Goal: Information Seeking & Learning: Check status

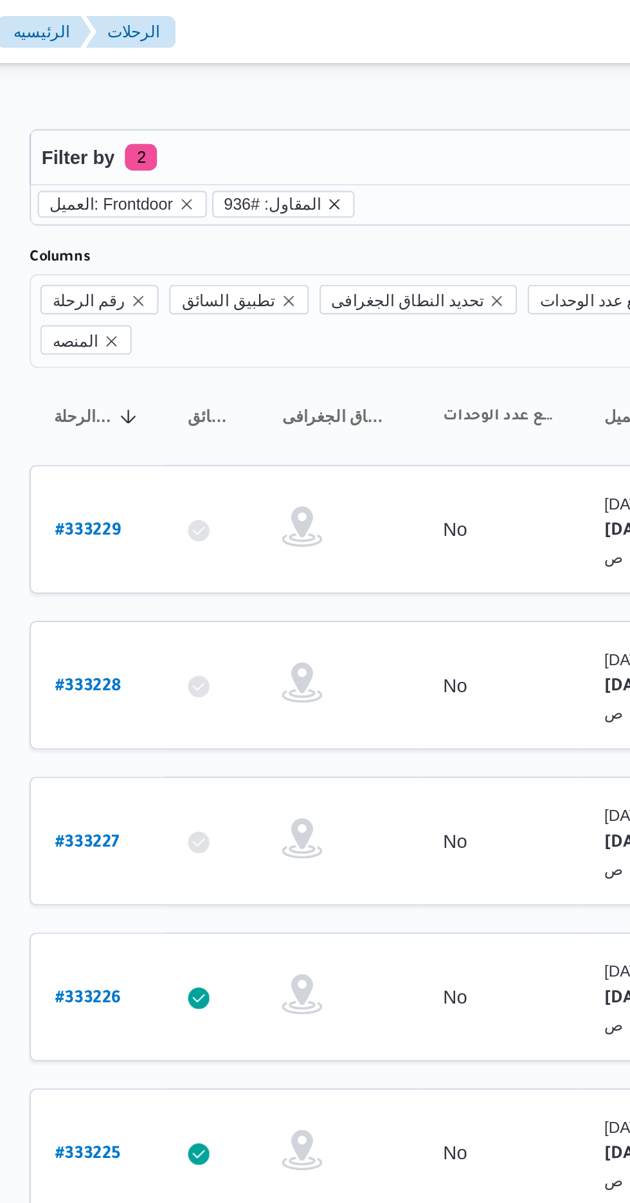
click at [311, 97] on icon "remove selected entity" at bounding box center [313, 97] width 5 height 5
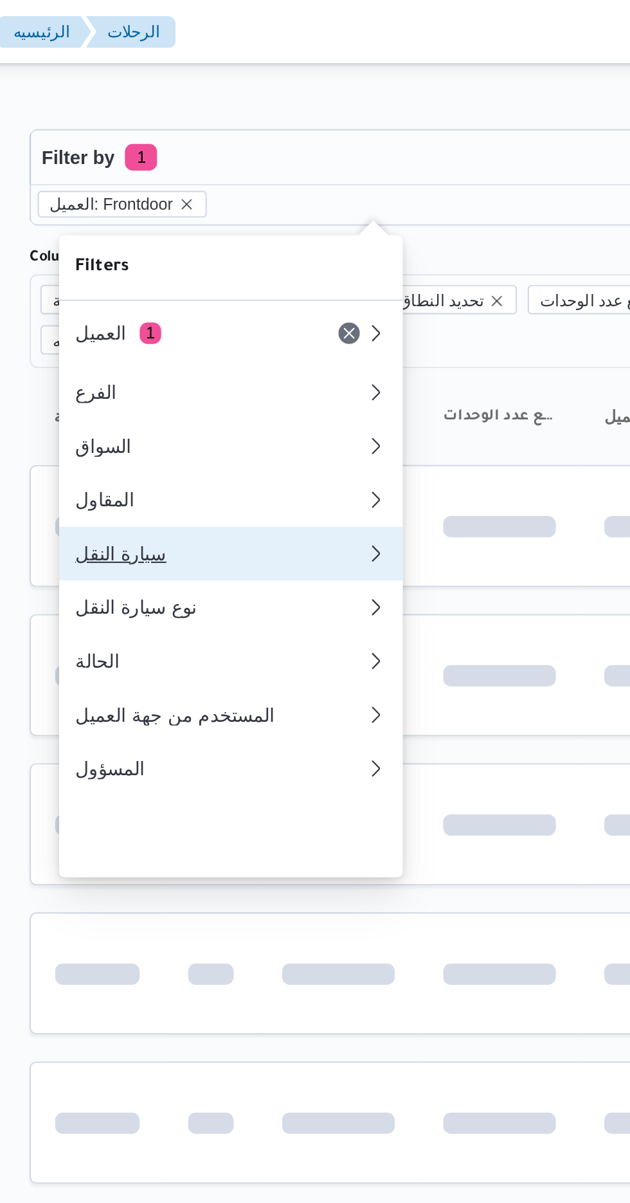
click at [219, 270] on div "سيارة النقل" at bounding box center [258, 265] width 139 height 10
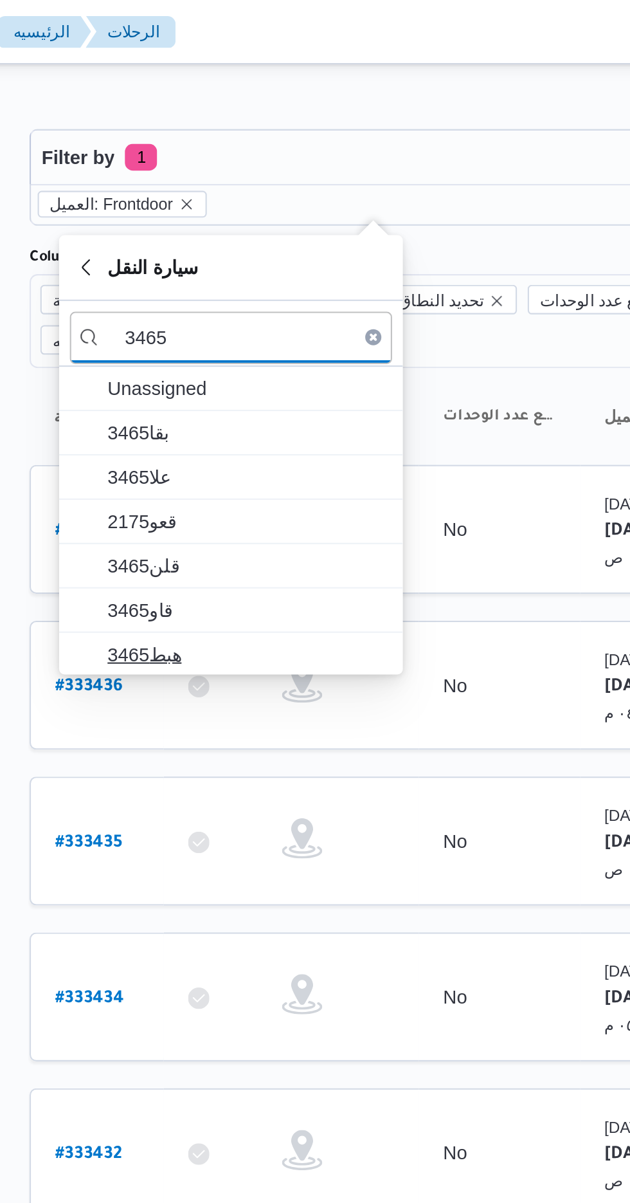
type input "3465"
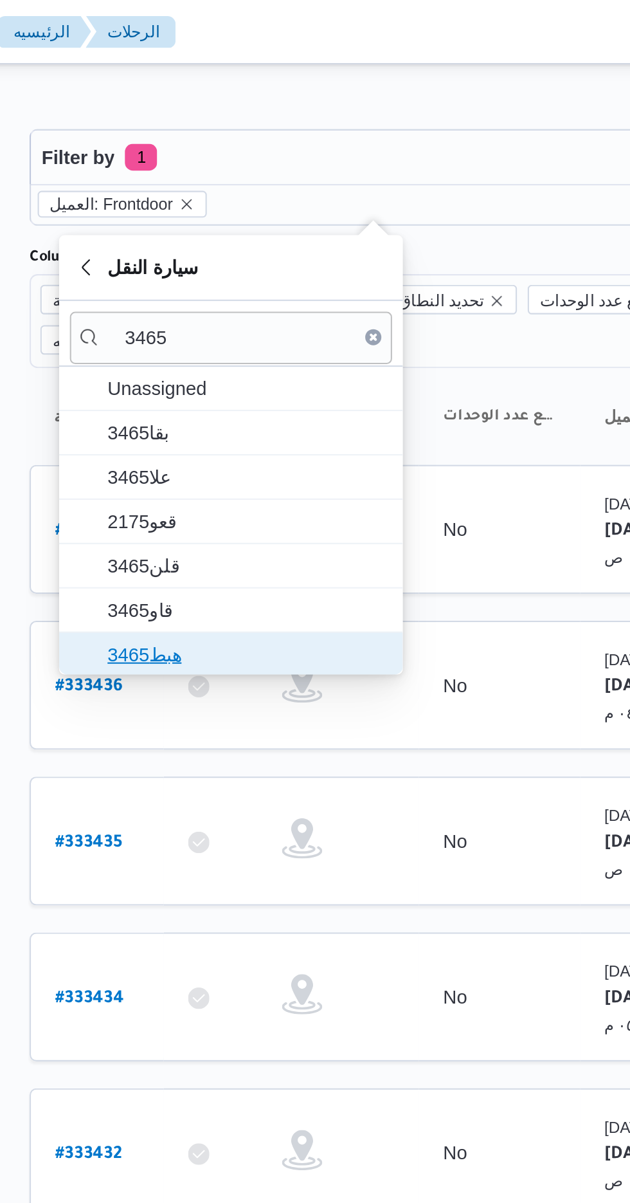
click at [275, 307] on span "هبط3465" at bounding box center [272, 313] width 134 height 15
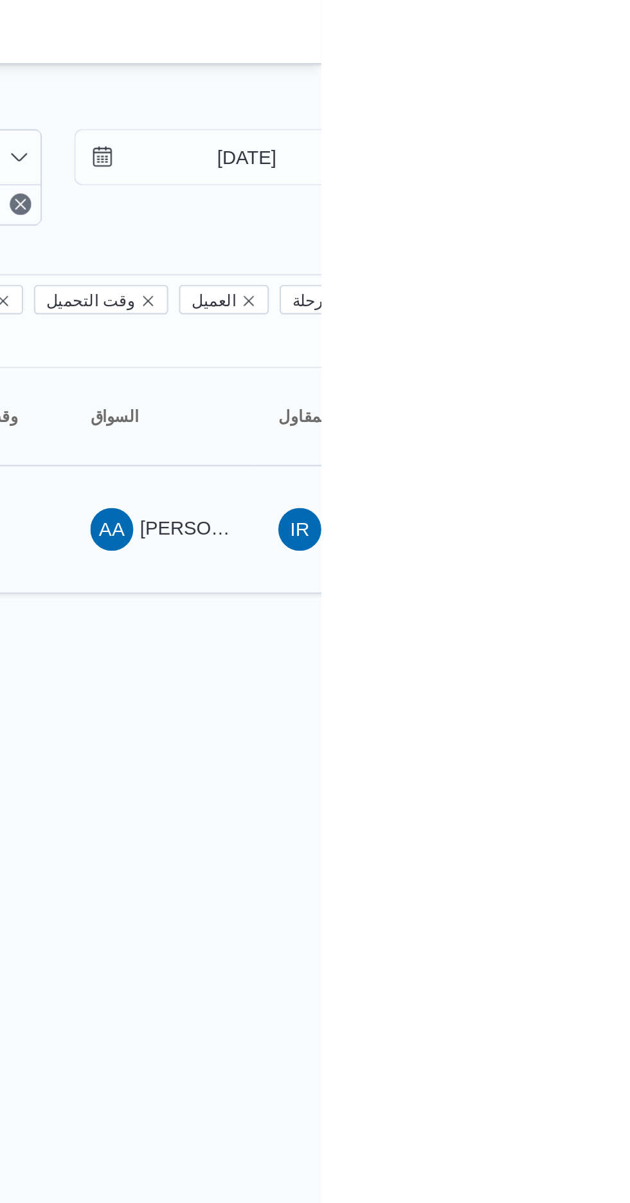
click at [577, 248] on span "[PERSON_NAME] [PERSON_NAME]" at bounding box center [618, 253] width 151 height 10
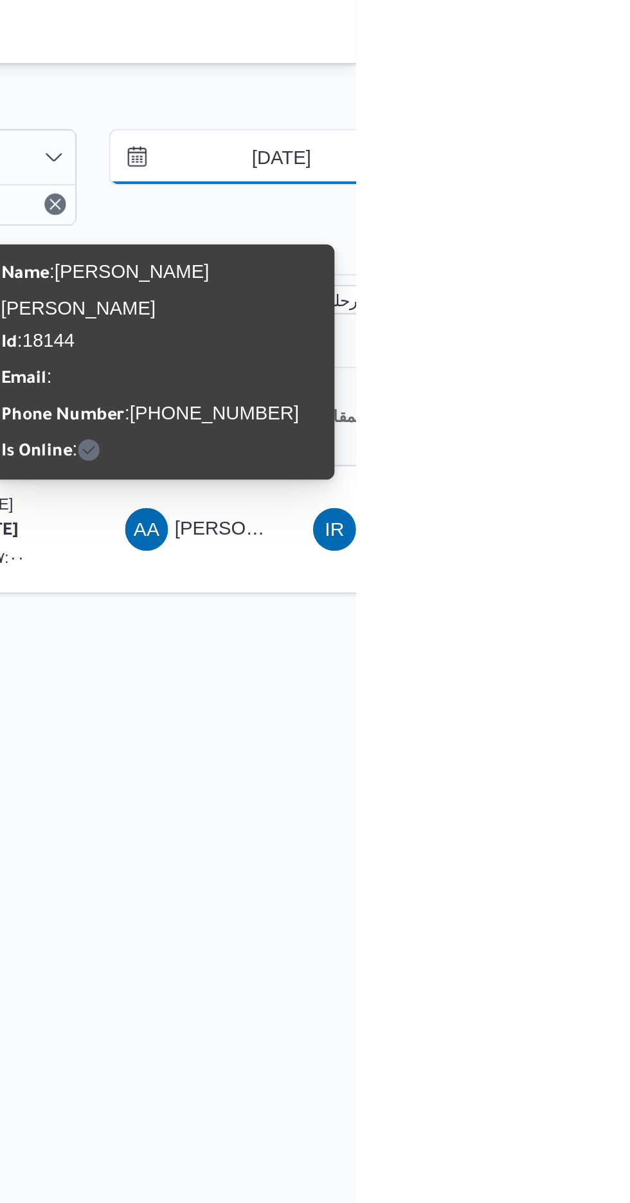
click at [594, 76] on input "[DATE]" at bounding box center [586, 75] width 146 height 26
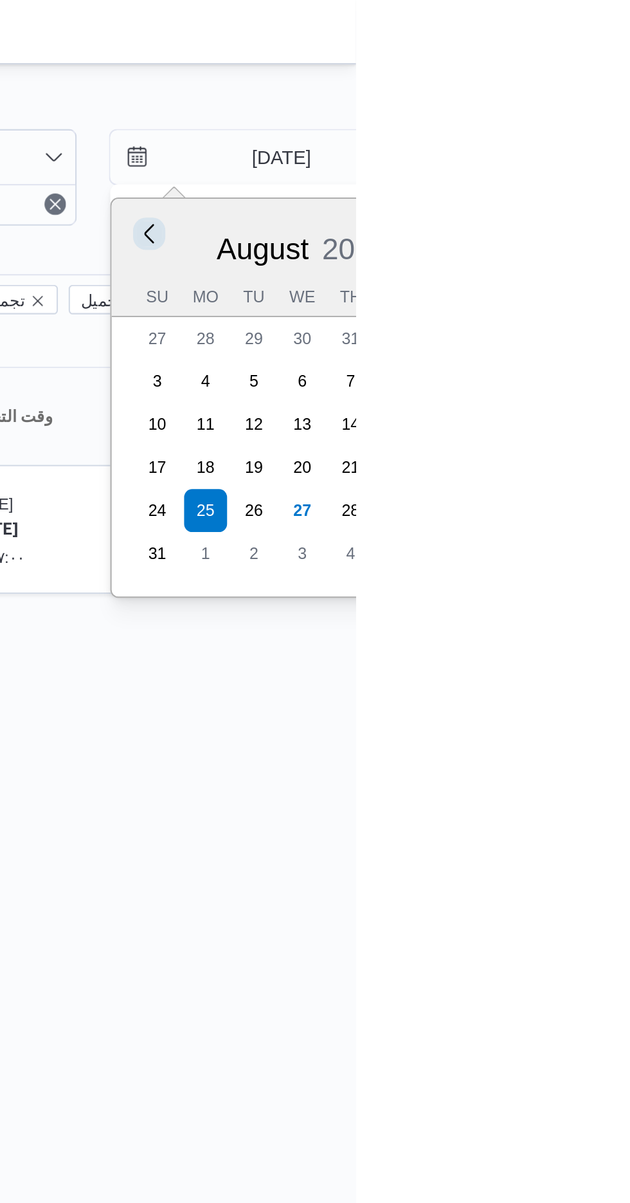
click at [533, 112] on button "Previous Month" at bounding box center [531, 111] width 12 height 12
type input "[DATE]"
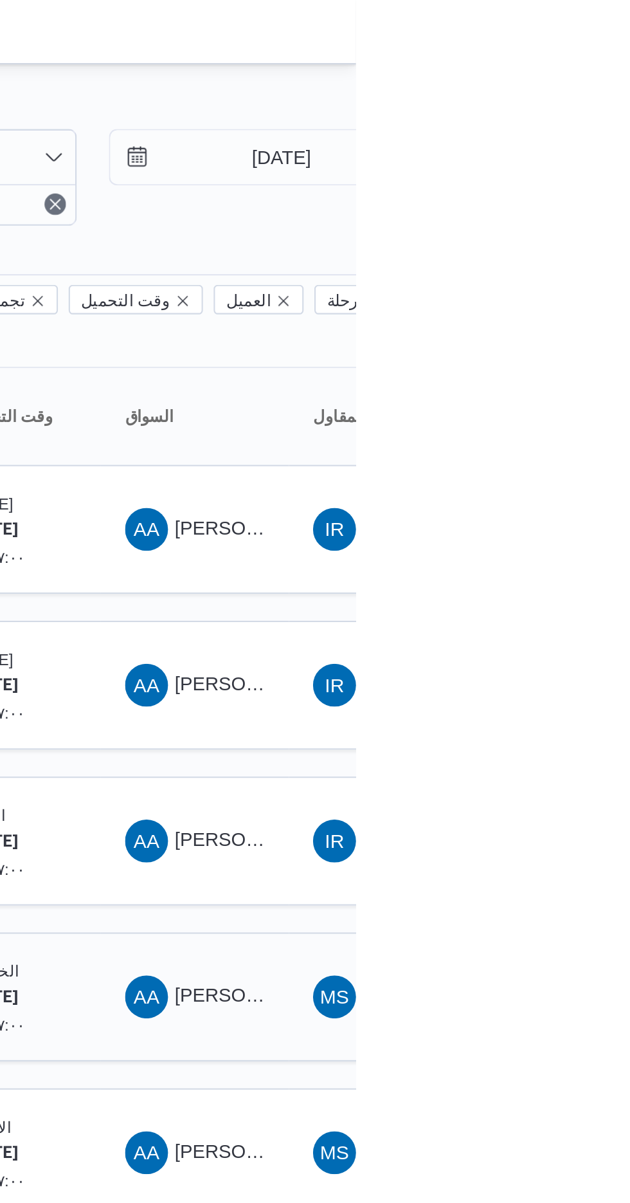
click at [576, 446] on td "السواق AA [PERSON_NAME] [PERSON_NAME]" at bounding box center [553, 477] width 90 height 62
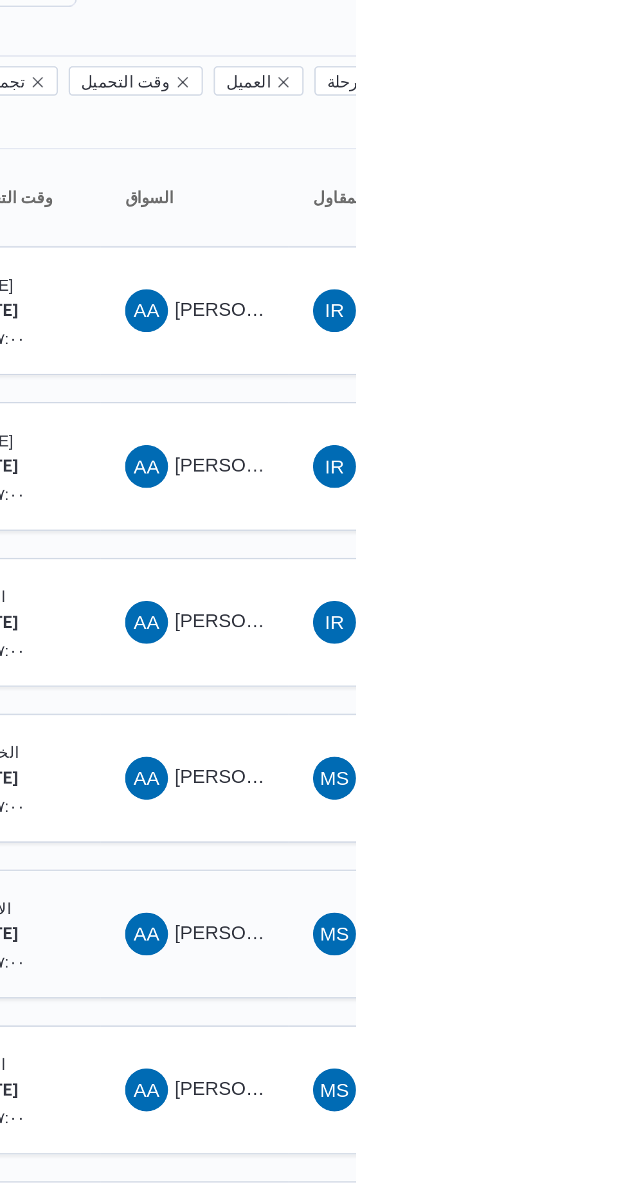
click at [548, 542] on span "AA [PERSON_NAME] [PERSON_NAME]" at bounding box center [553, 552] width 67 height 21
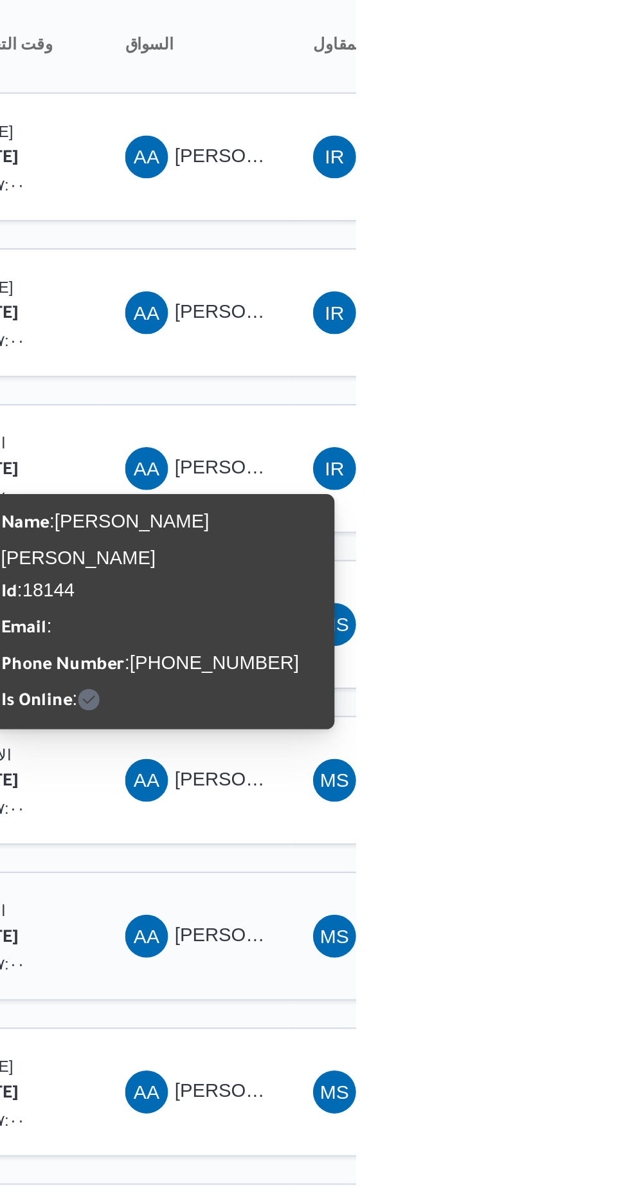
click at [556, 621] on span "[PERSON_NAME] [PERSON_NAME]" at bounding box center [618, 626] width 151 height 10
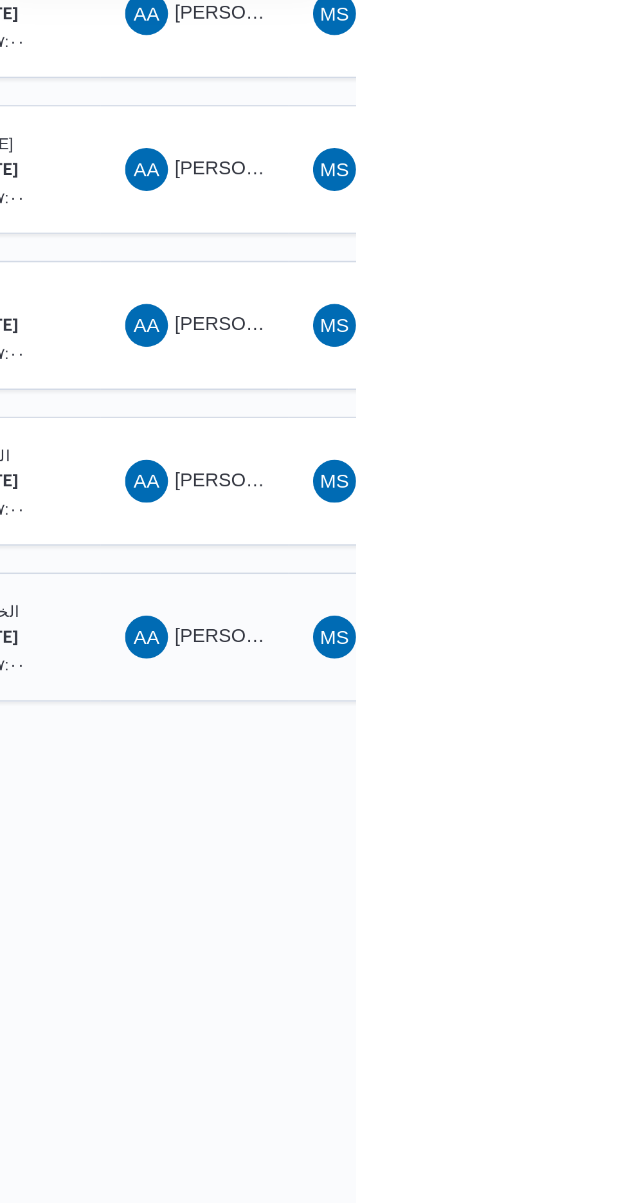
click at [552, 919] on span "[PERSON_NAME] [PERSON_NAME]" at bounding box center [618, 924] width 151 height 10
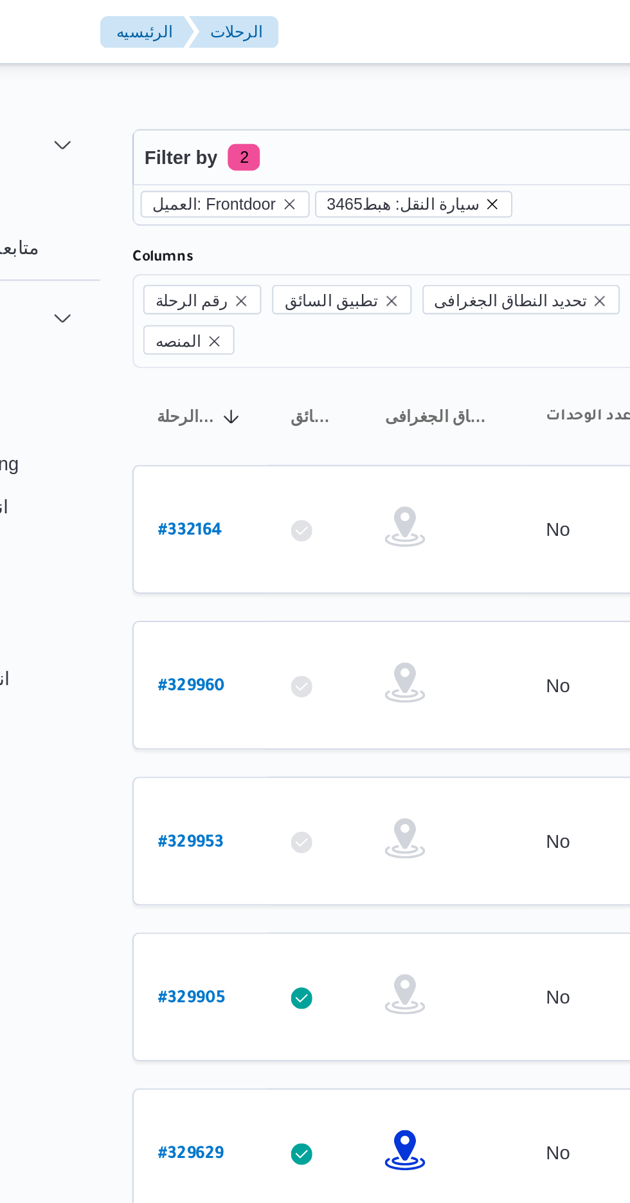
click at [336, 99] on icon "remove selected entity" at bounding box center [340, 98] width 8 height 8
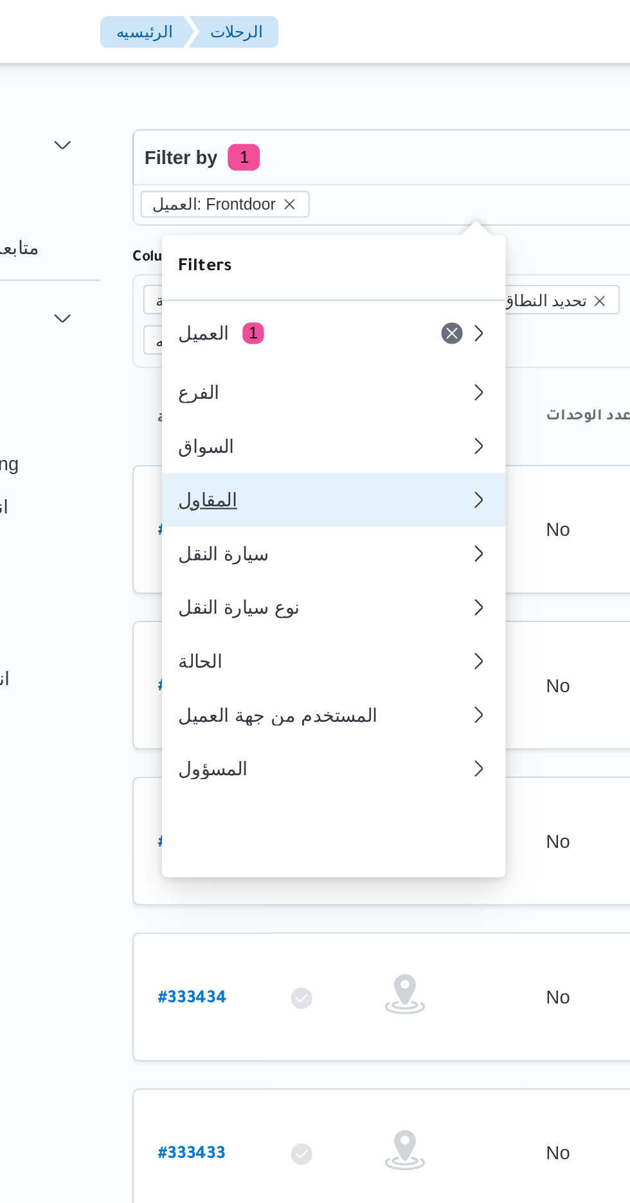
click at [264, 244] on div "المقاول" at bounding box center [256, 239] width 134 height 10
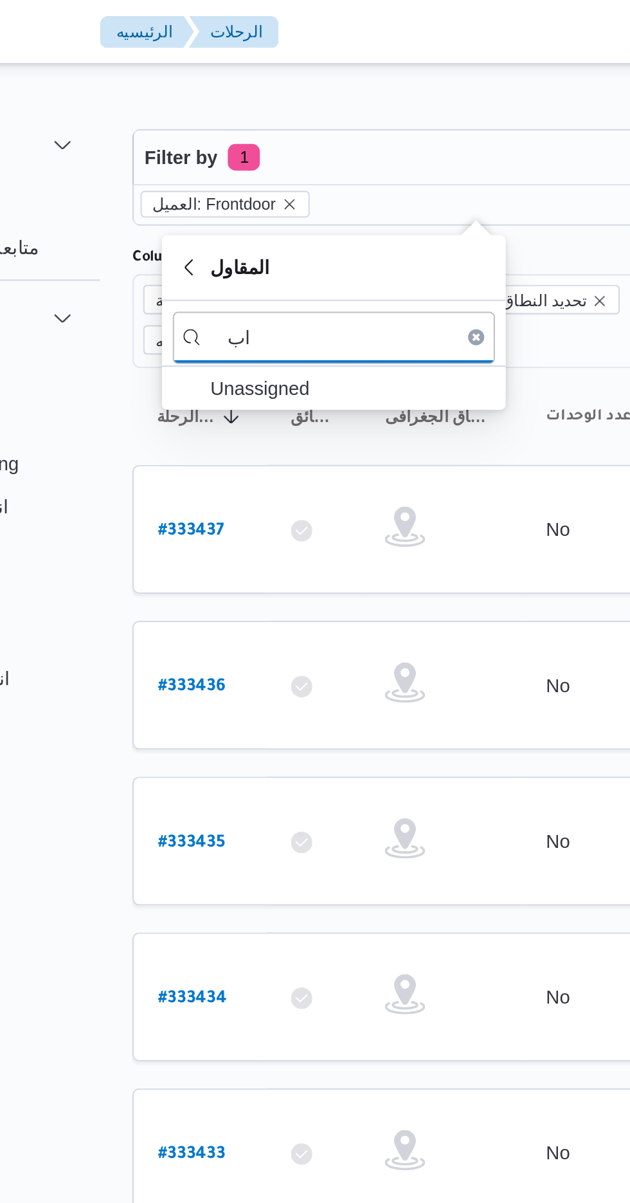
type input "ا"
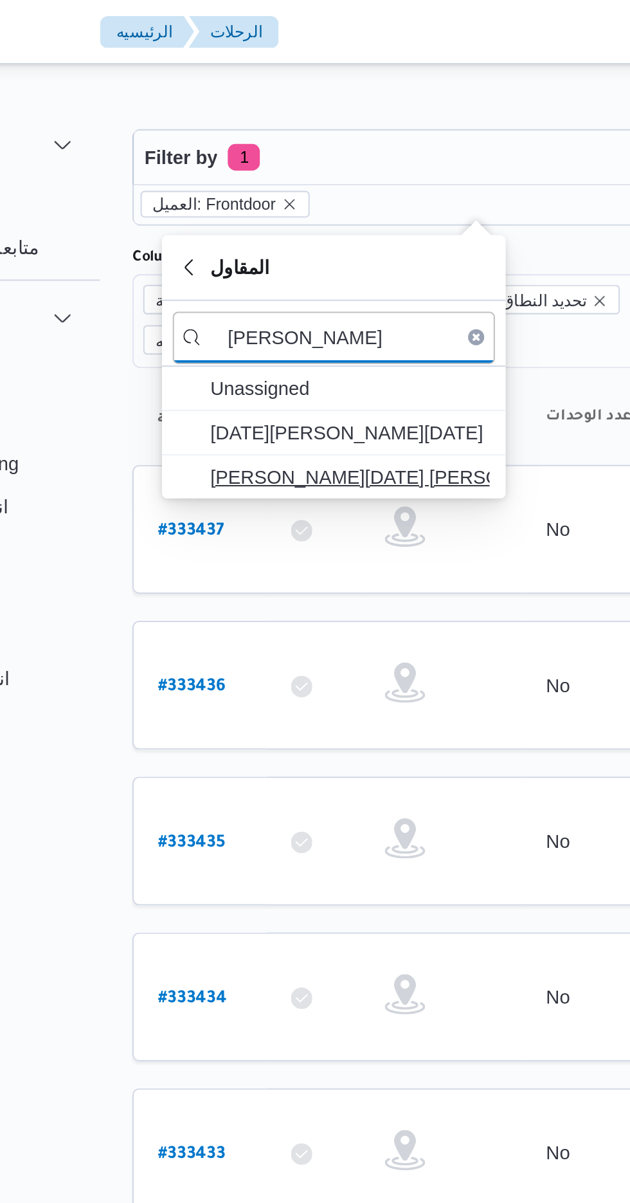
type input "[PERSON_NAME]"
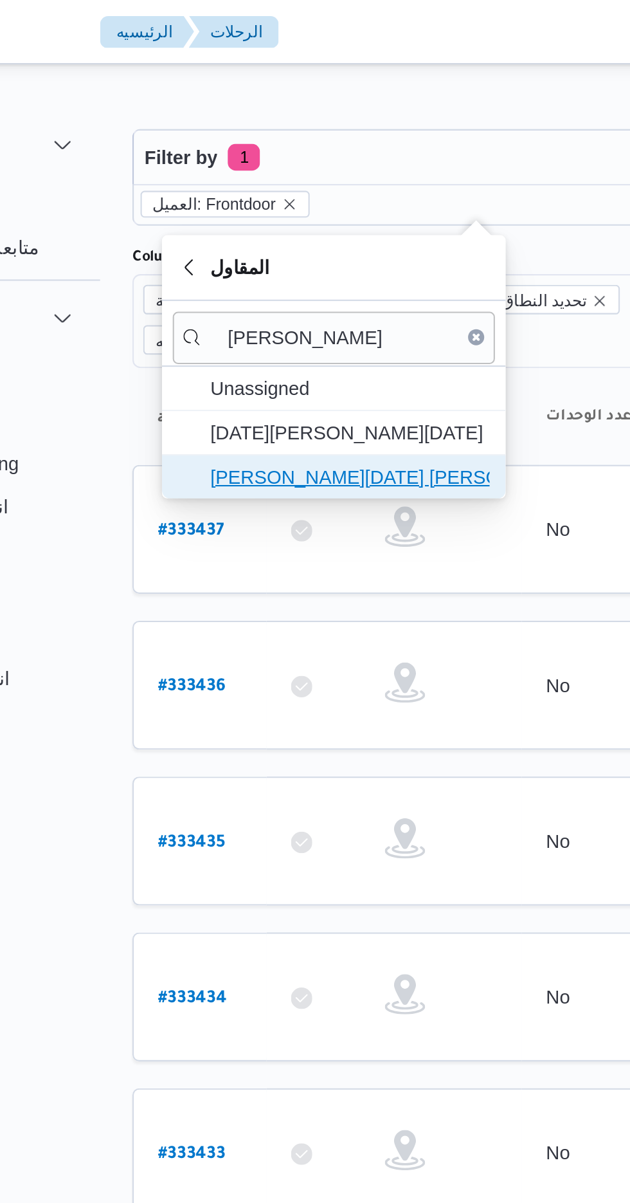
click at [300, 224] on span "[PERSON_NAME][DATE] [PERSON_NAME]" at bounding box center [272, 228] width 134 height 15
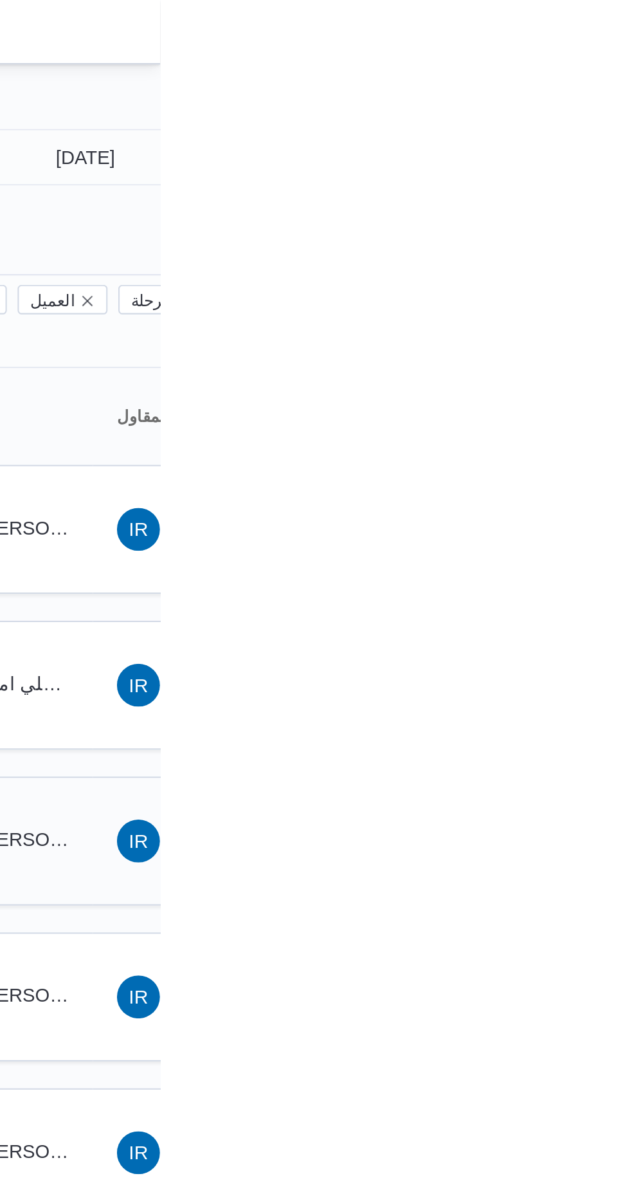
click at [590, 387] on div "MM [PERSON_NAME] [PERSON_NAME]" at bounding box center [553, 402] width 77 height 31
click at [605, 79] on input "[DATE]" at bounding box center [586, 75] width 146 height 26
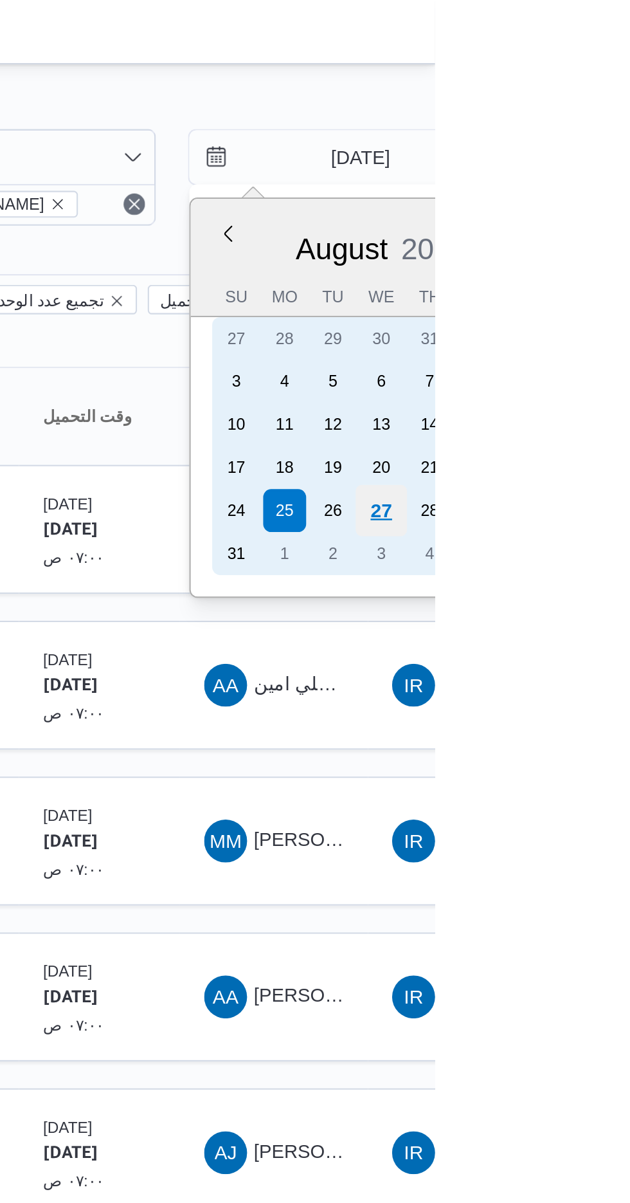
click at [610, 242] on div "27" at bounding box center [604, 244] width 24 height 24
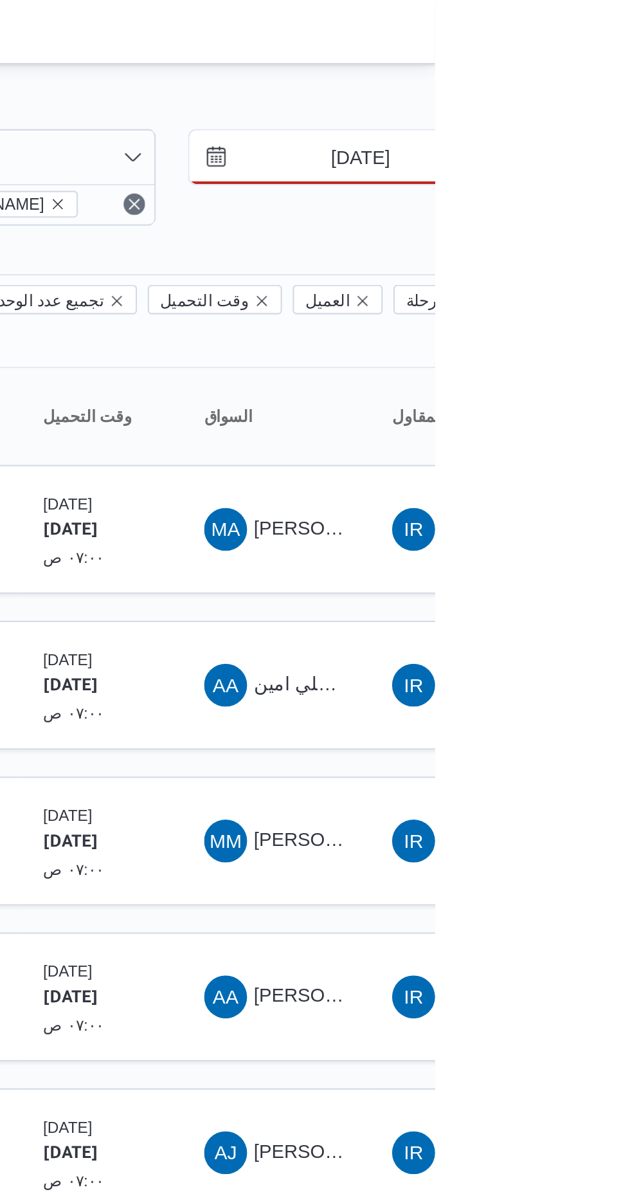
type input "[DATE]"
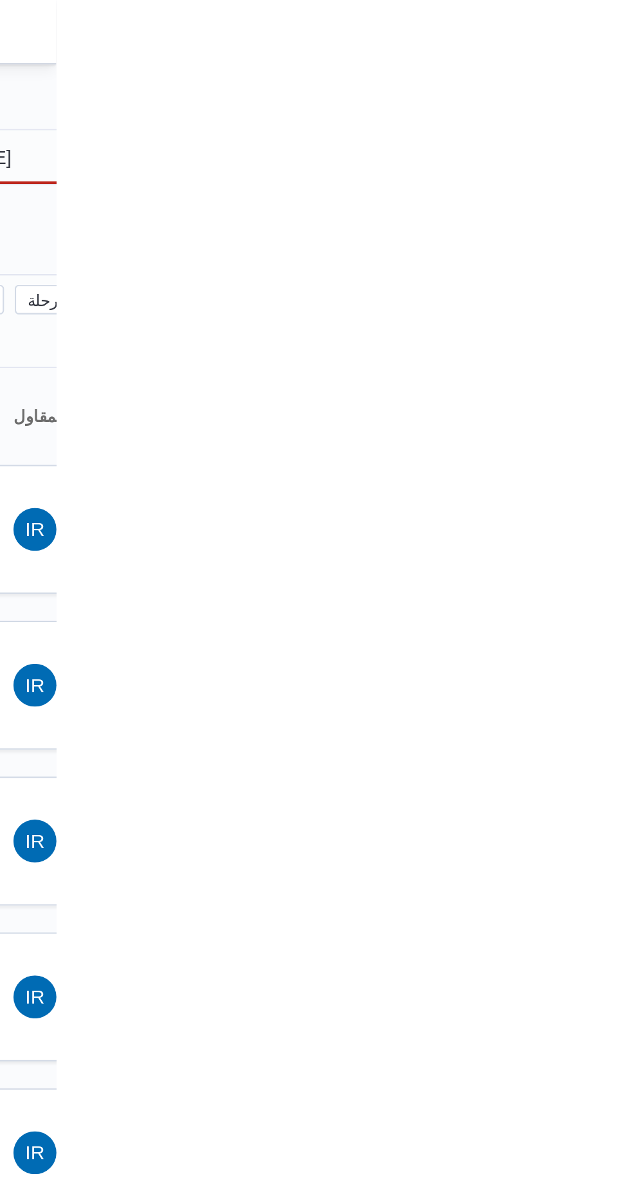
type input "[DATE]"
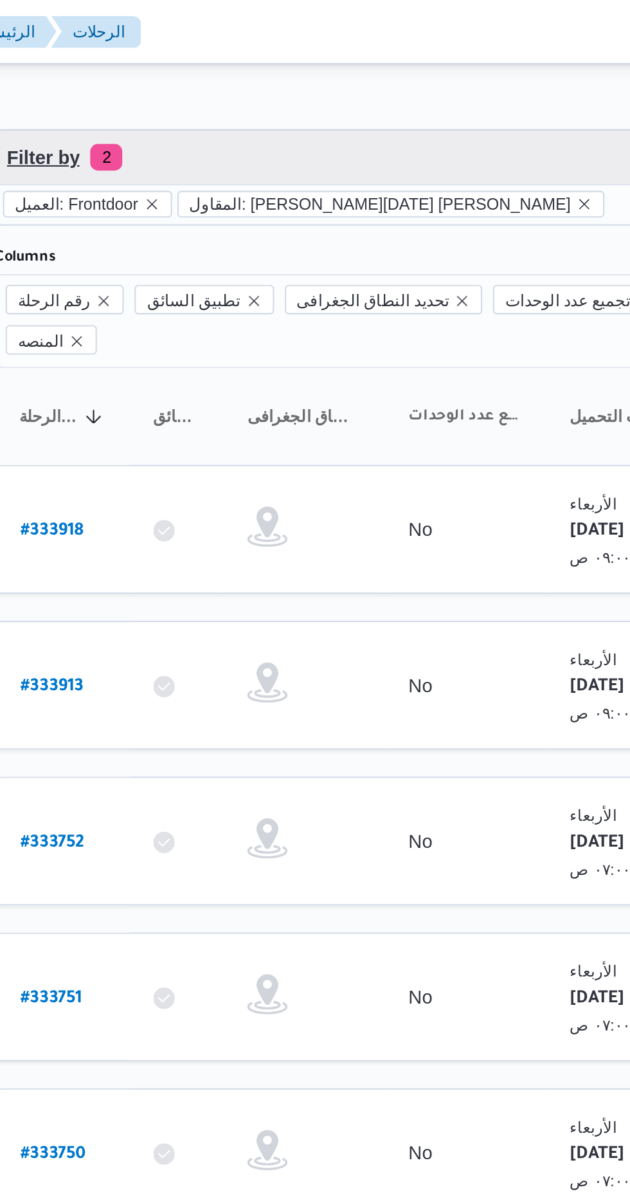
click at [382, 71] on span "Filter by 2" at bounding box center [332, 75] width 328 height 26
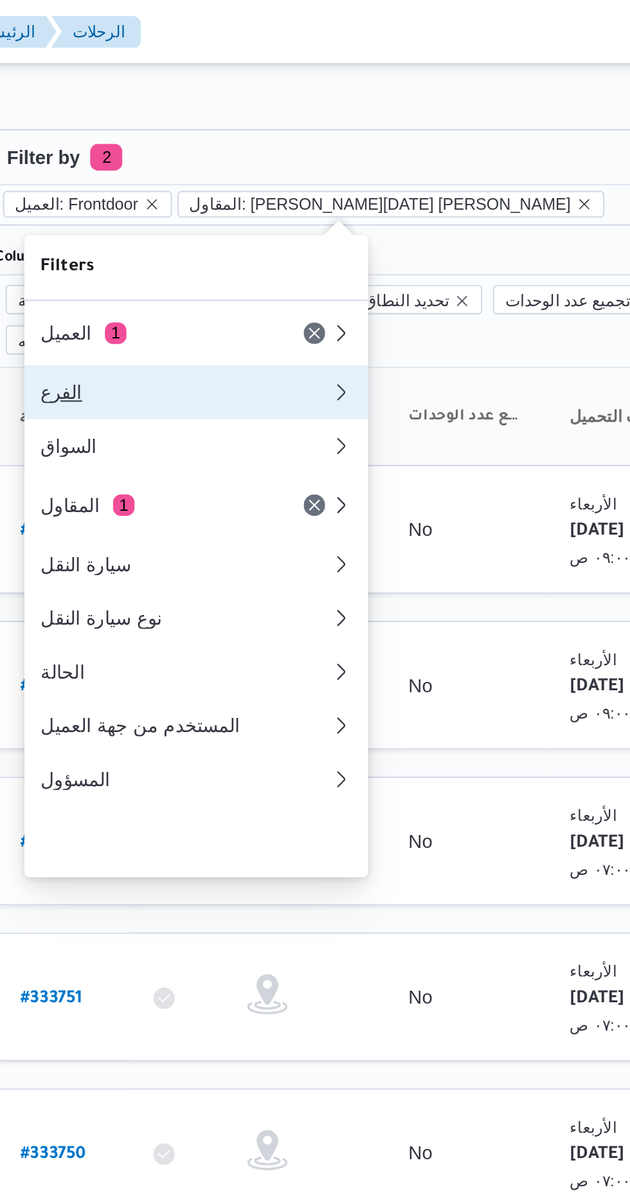
click at [287, 193] on div "الفرع" at bounding box center [258, 188] width 139 height 10
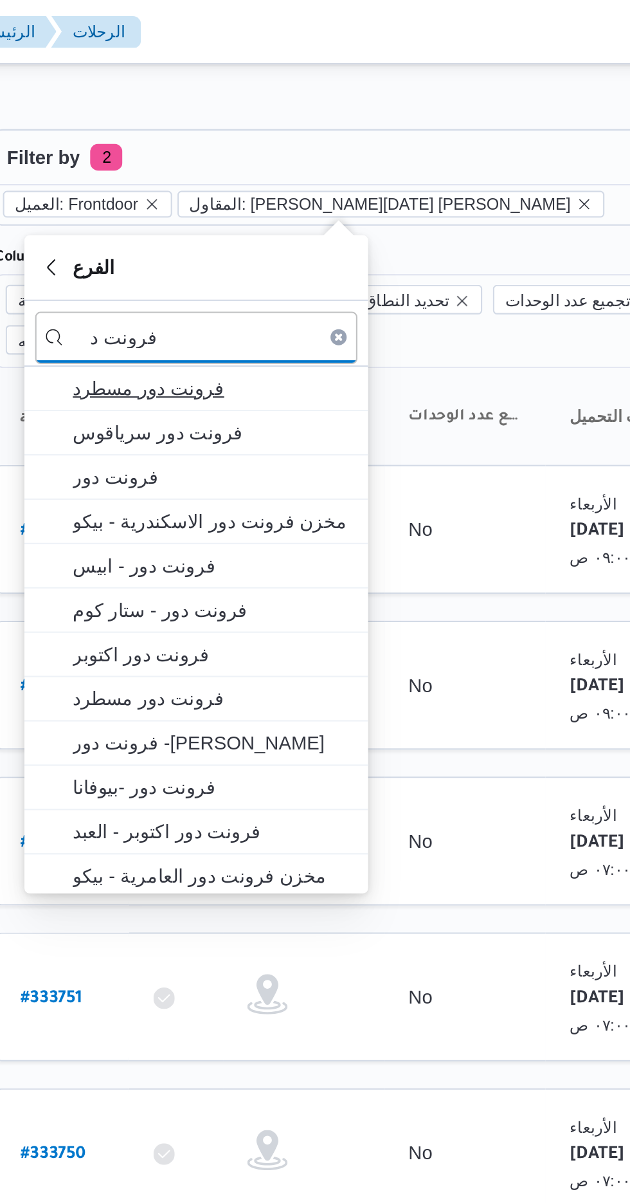
type input "فرونت د"
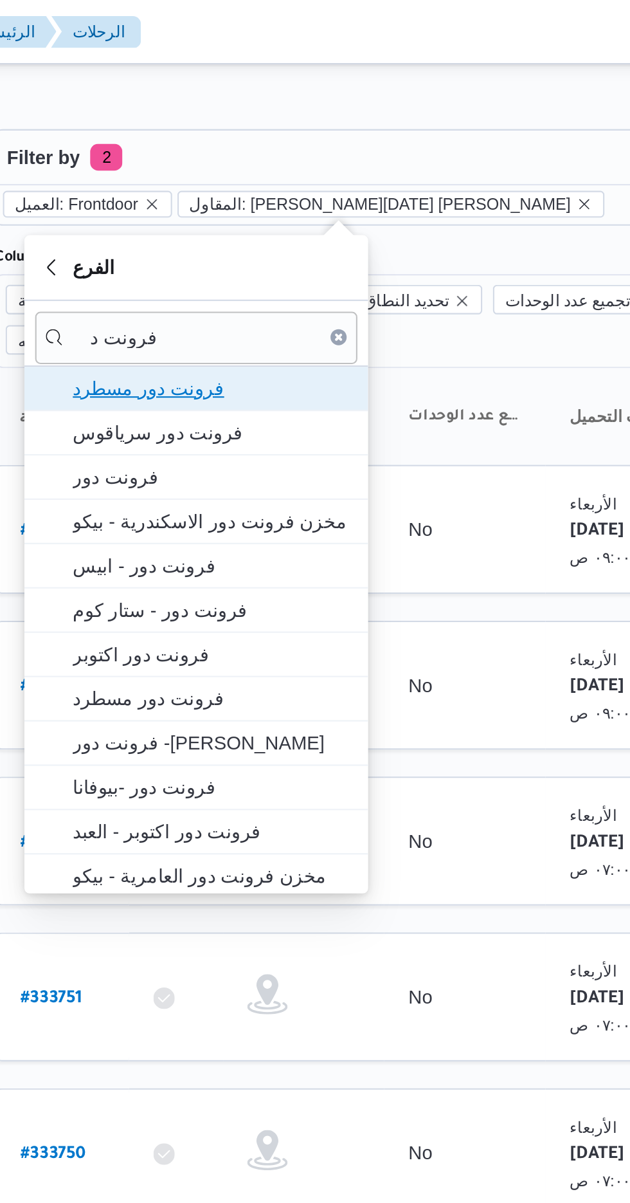
click at [286, 186] on span "فرونت دور مسطرد" at bounding box center [272, 185] width 134 height 15
